Goal: Ask a question

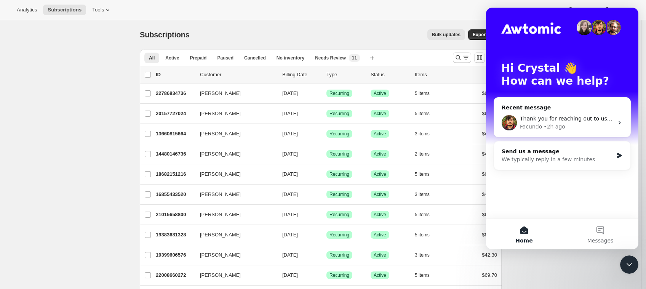
click at [632, 264] on icon "Close Intercom Messenger" at bounding box center [628, 264] width 9 height 9
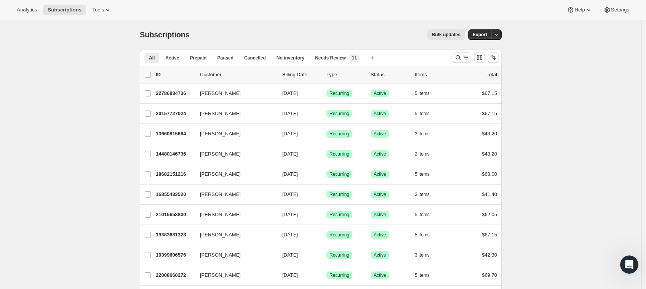
click at [626, 262] on icon "Open Intercom Messenger" at bounding box center [629, 264] width 13 height 13
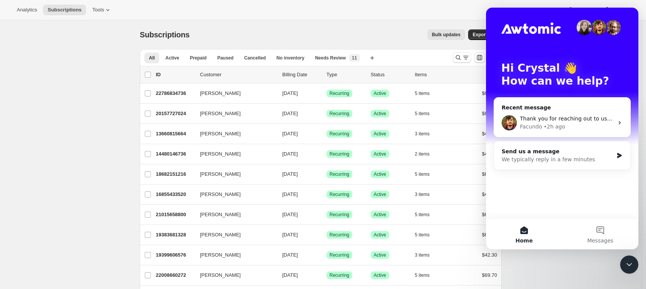
drag, startPoint x: 565, startPoint y: 259, endPoint x: 569, endPoint y: 250, distance: 9.8
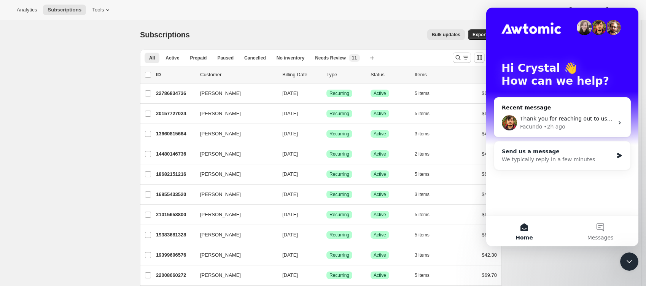
click at [555, 161] on div "We typically reply in a few minutes" at bounding box center [558, 159] width 112 height 8
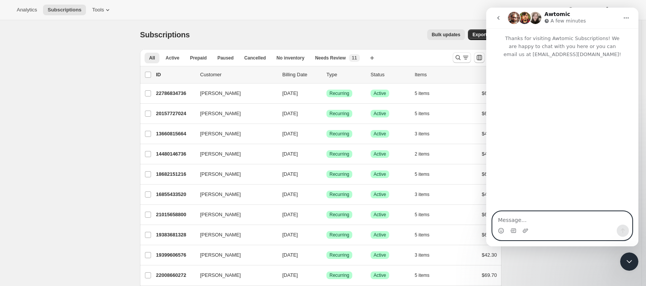
click at [565, 215] on textarea "Message…" at bounding box center [562, 217] width 139 height 13
type textarea "C"
click at [568, 223] on textarea "Message…" at bounding box center [562, 217] width 139 height 13
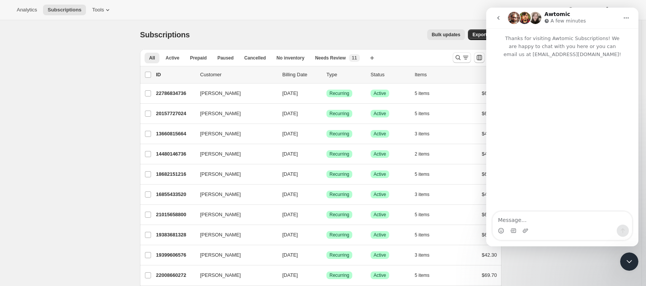
click at [622, 186] on div "Intercom messenger" at bounding box center [563, 135] width 152 height 154
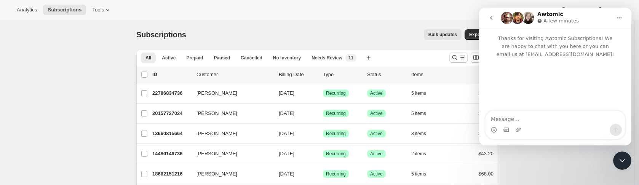
click at [532, 102] on div "Intercom messenger" at bounding box center [555, 84] width 152 height 53
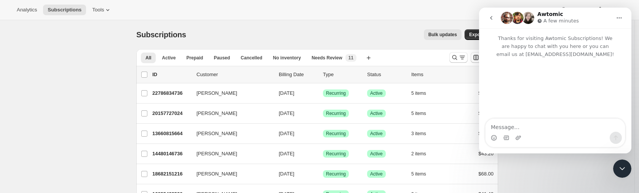
click at [561, 70] on div "Intercom messenger" at bounding box center [555, 88] width 152 height 61
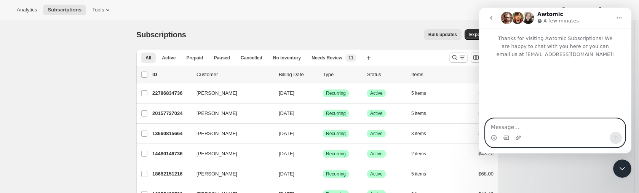
click at [535, 126] on textarea "Message…" at bounding box center [554, 125] width 139 height 13
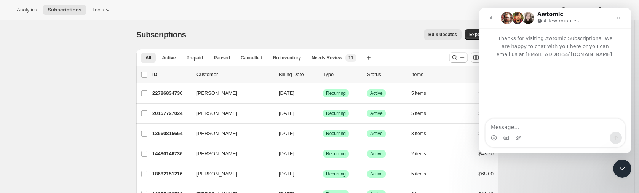
click at [602, 77] on div "Intercom messenger" at bounding box center [555, 88] width 152 height 61
click at [605, 112] on div "Intercom messenger" at bounding box center [555, 88] width 152 height 61
click at [538, 84] on div "Intercom messenger" at bounding box center [555, 88] width 152 height 61
drag, startPoint x: 605, startPoint y: 98, endPoint x: 595, endPoint y: 85, distance: 16.4
click at [605, 98] on div "Intercom messenger" at bounding box center [555, 88] width 152 height 61
